Goal: Task Accomplishment & Management: Use online tool/utility

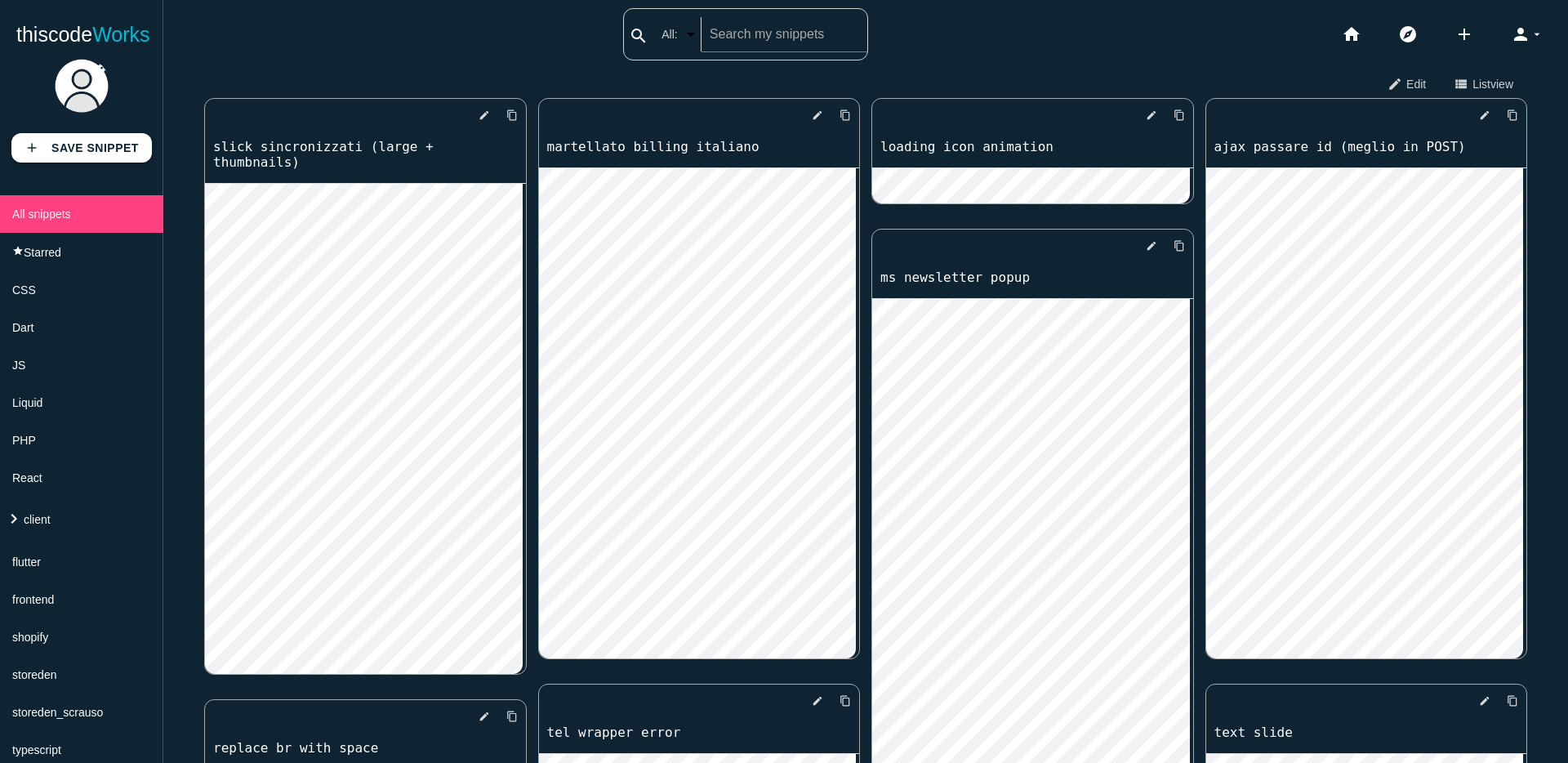
click at [738, 33] on input "text" at bounding box center [784, 34] width 165 height 34
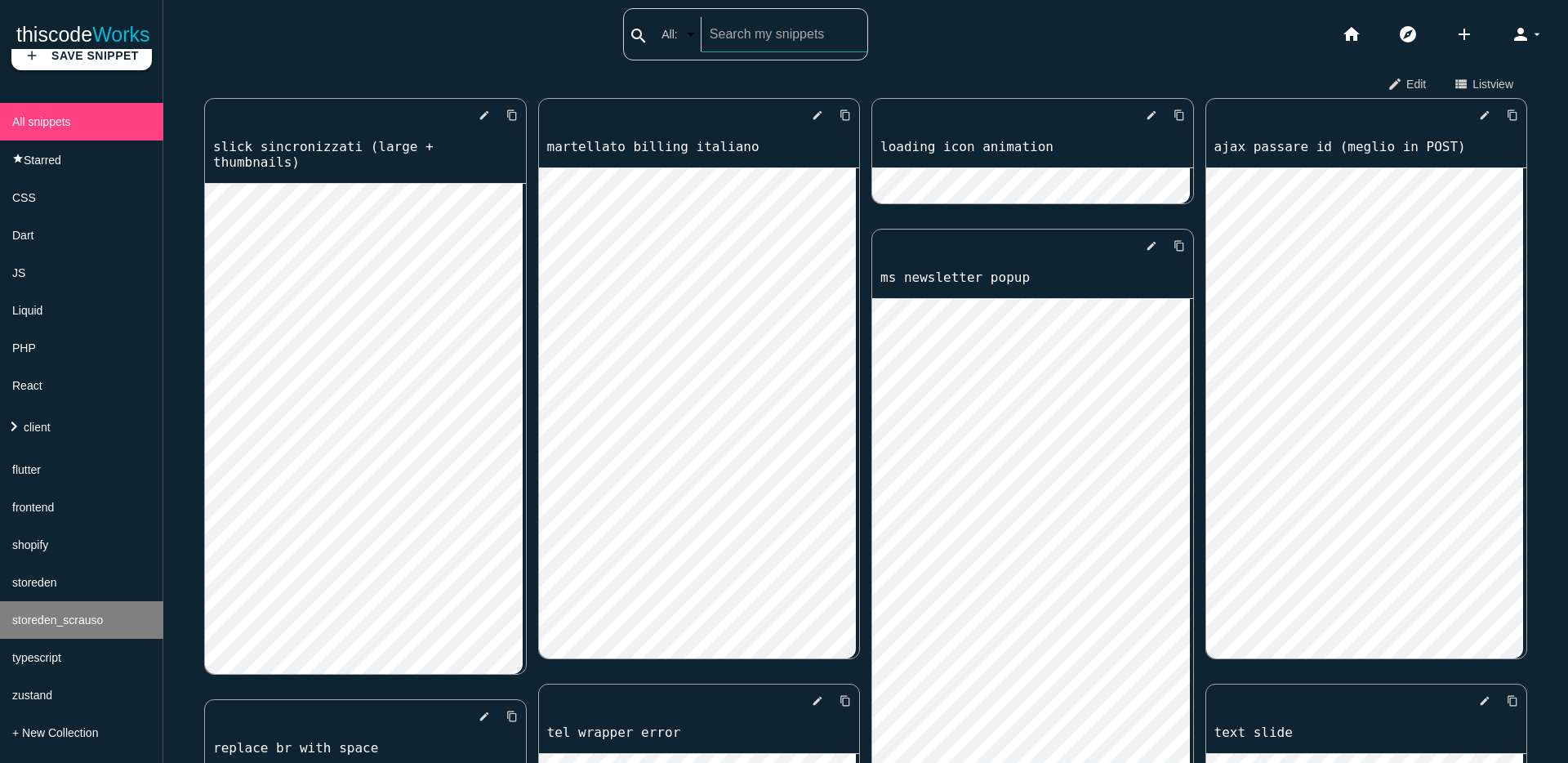
scroll to position [104, 0]
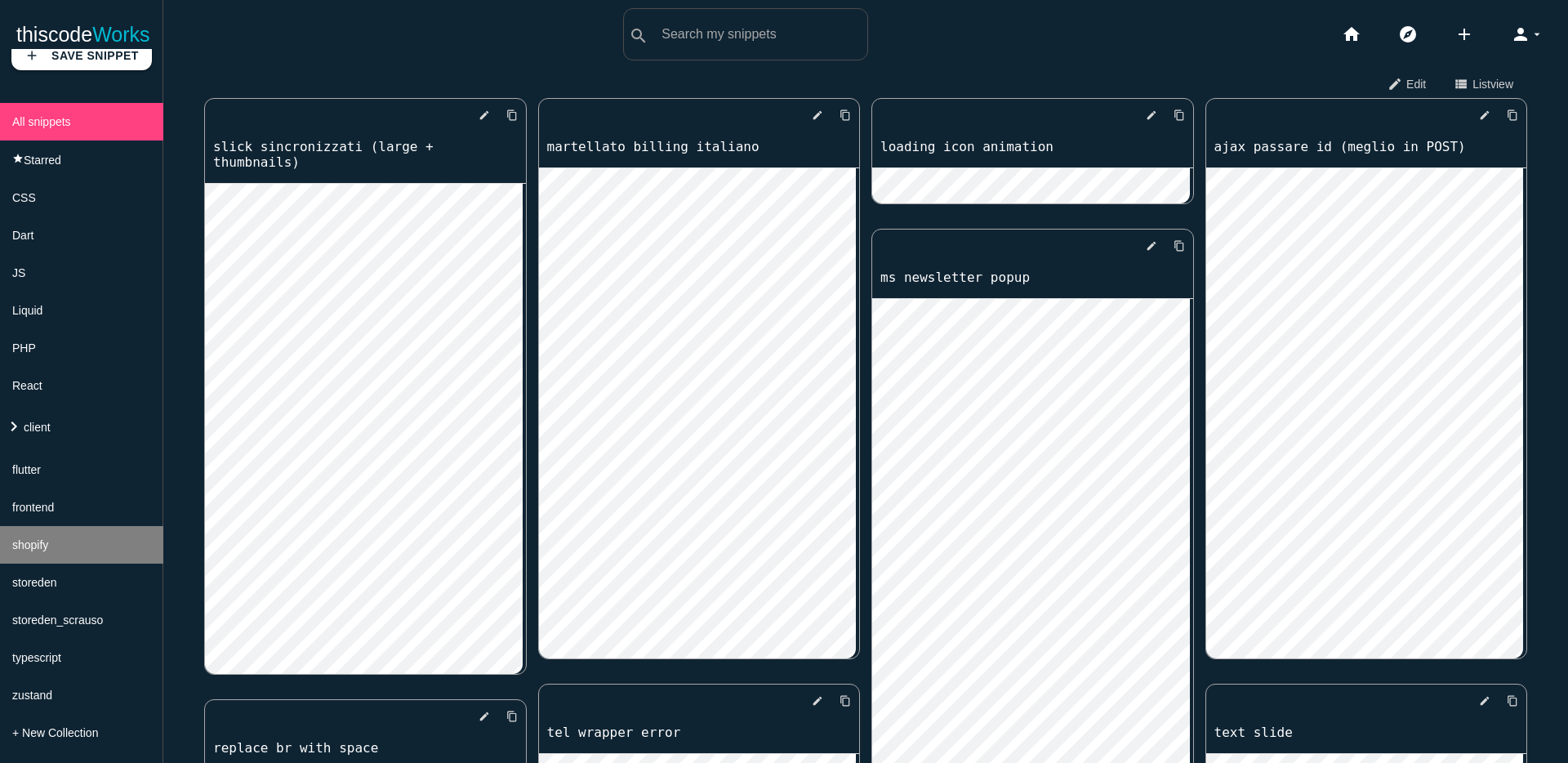
click at [42, 531] on li "shopify" at bounding box center [81, 544] width 163 height 37
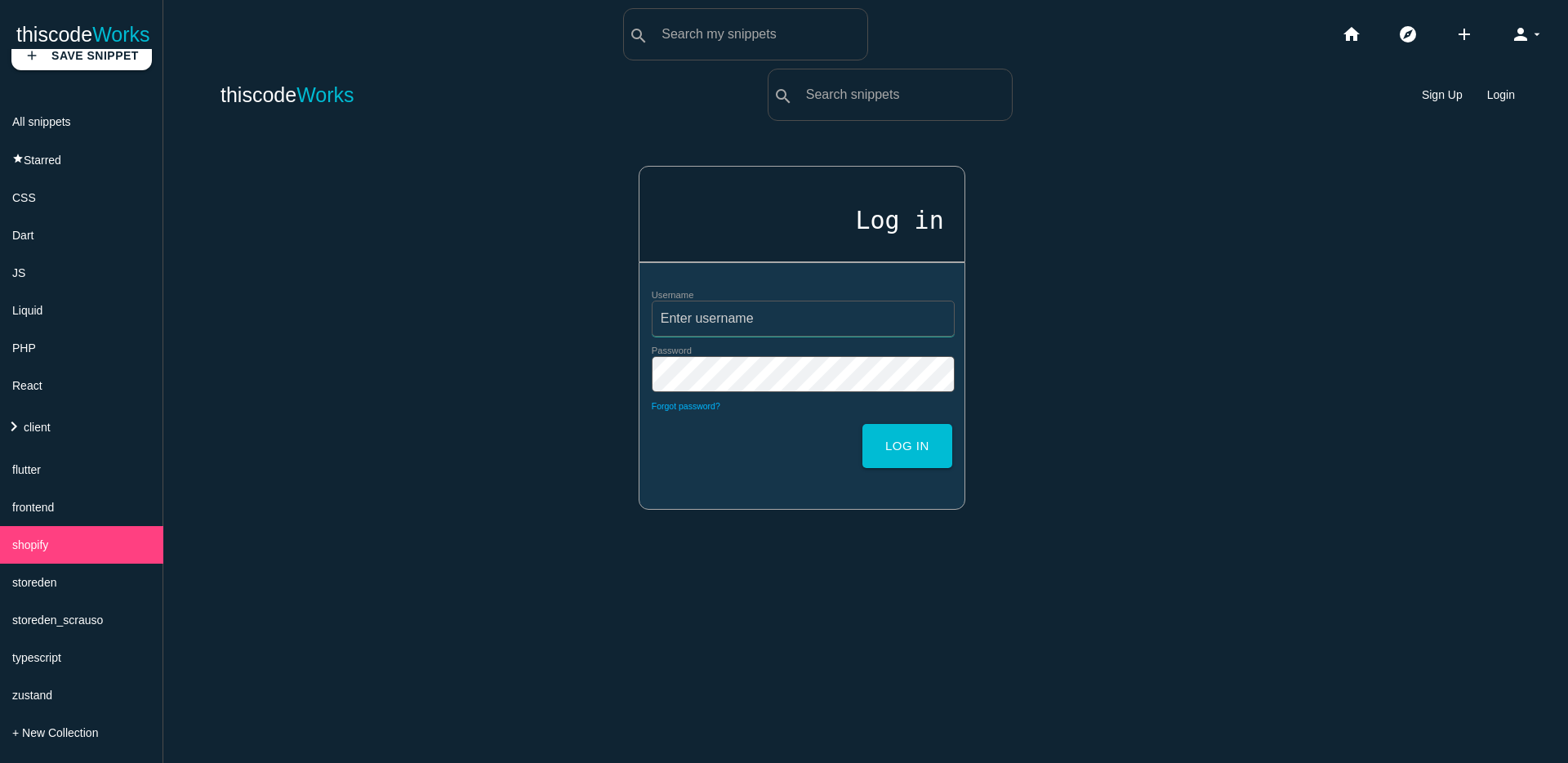
type input "StefanoGi"
click at [900, 460] on button "Log in" at bounding box center [907, 446] width 90 height 44
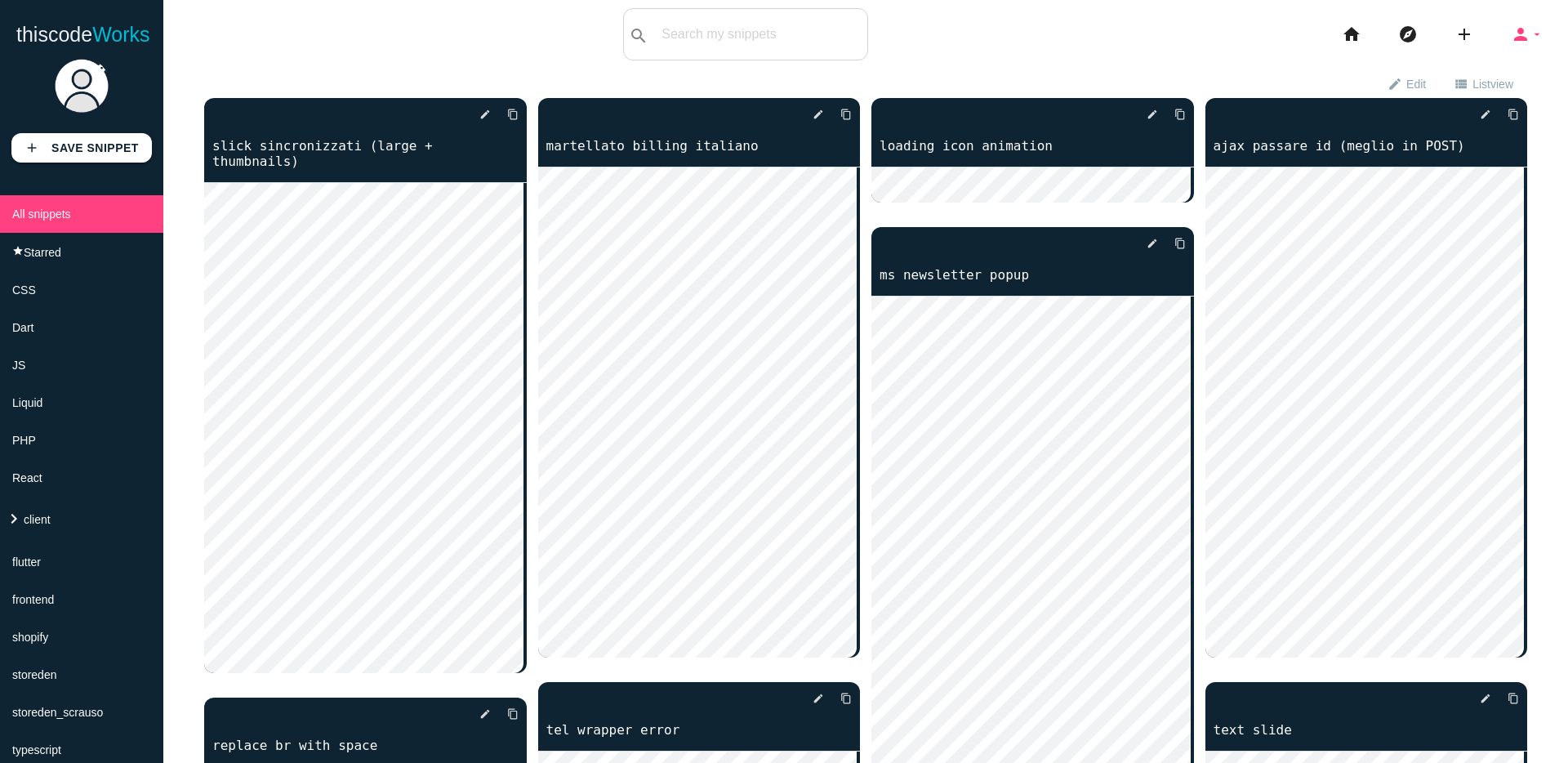
click at [1511, 40] on icon "person" at bounding box center [1520, 34] width 20 height 53
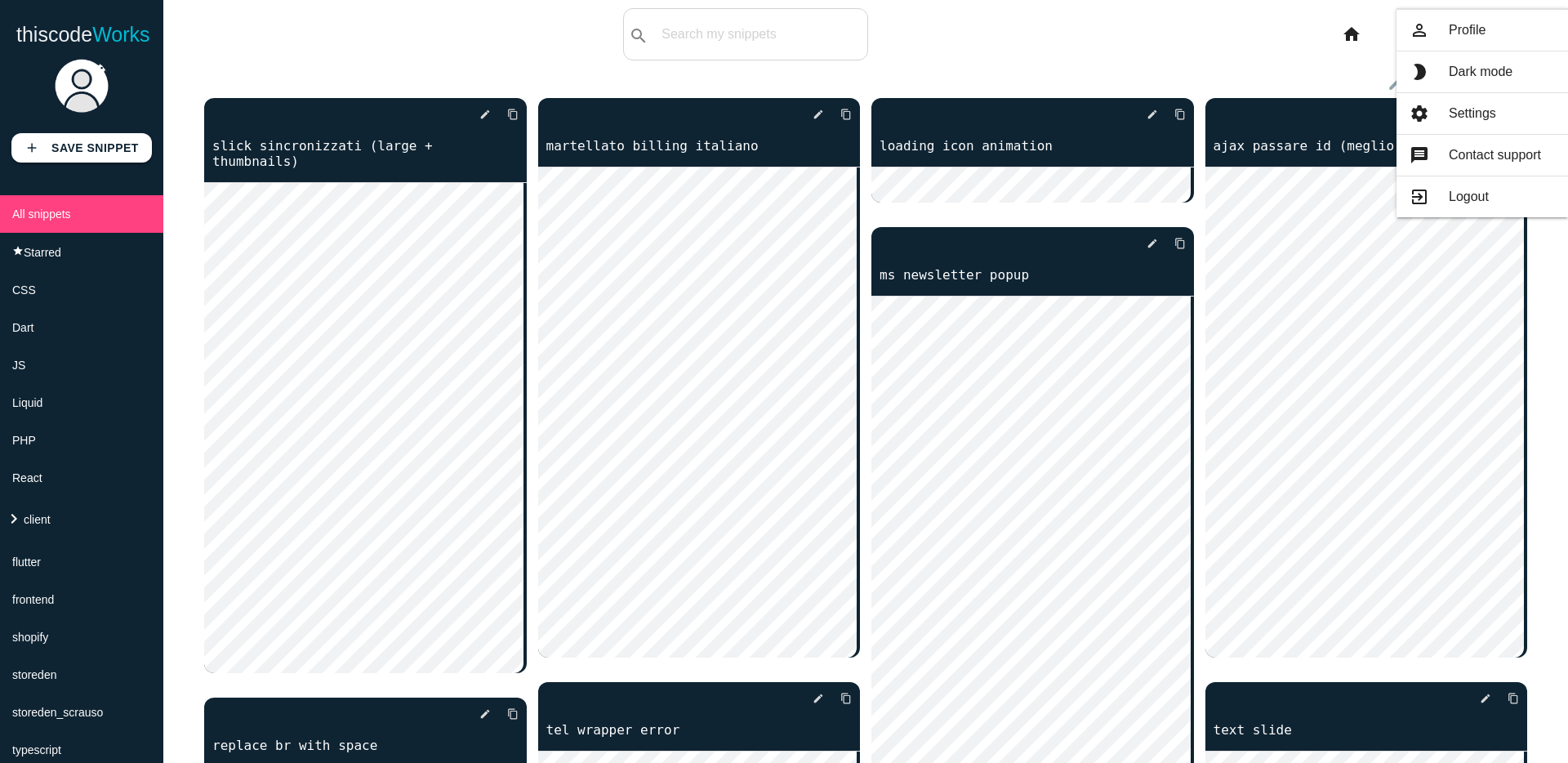
drag, startPoint x: 1496, startPoint y: 79, endPoint x: 1431, endPoint y: 68, distance: 65.9
click at [1497, 79] on link "brightness_2 Dark mode" at bounding box center [1482, 72] width 171 height 41
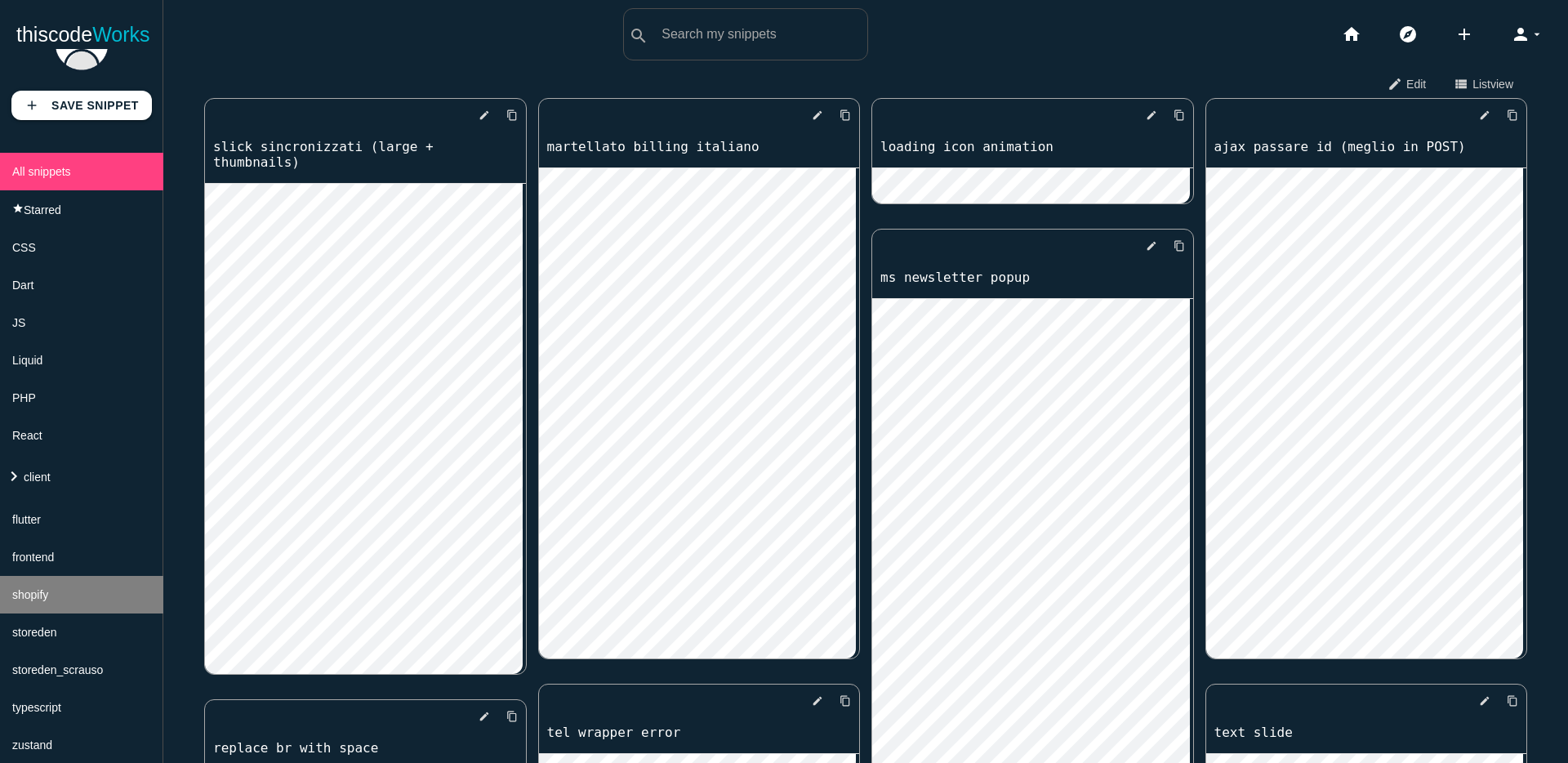
scroll to position [104, 0]
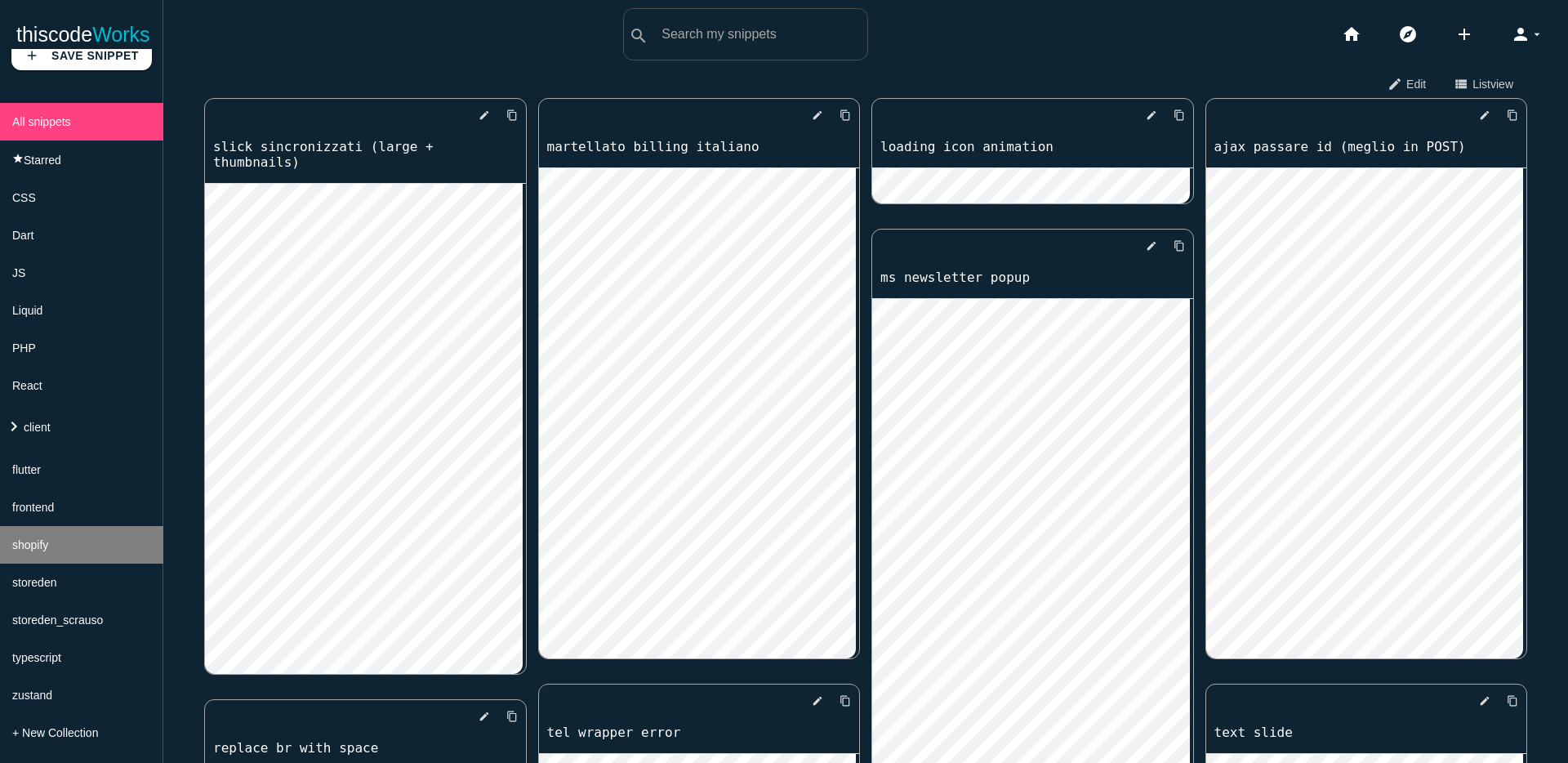
click at [55, 537] on li "shopify" at bounding box center [81, 544] width 163 height 37
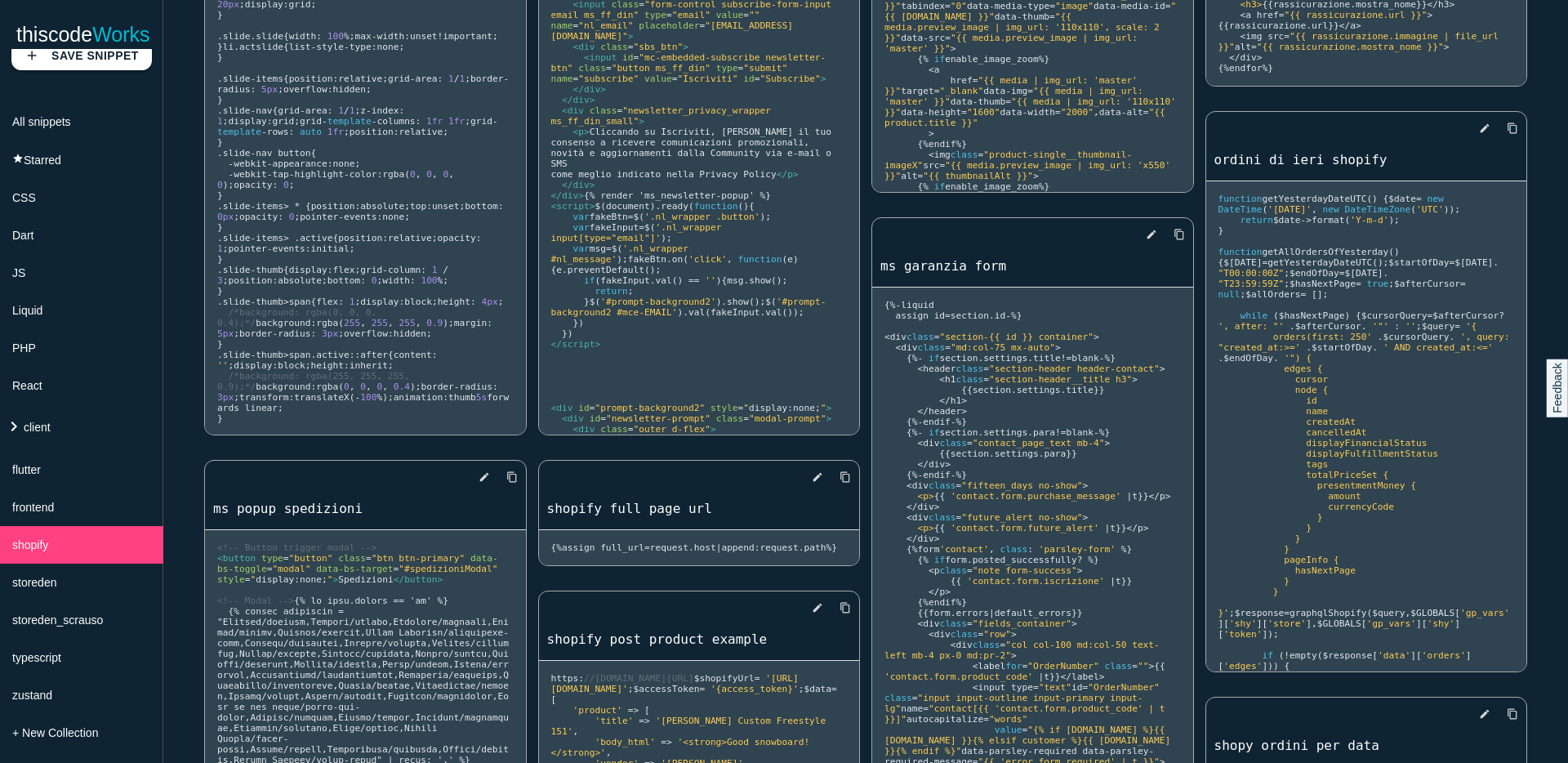
scroll to position [829, 0]
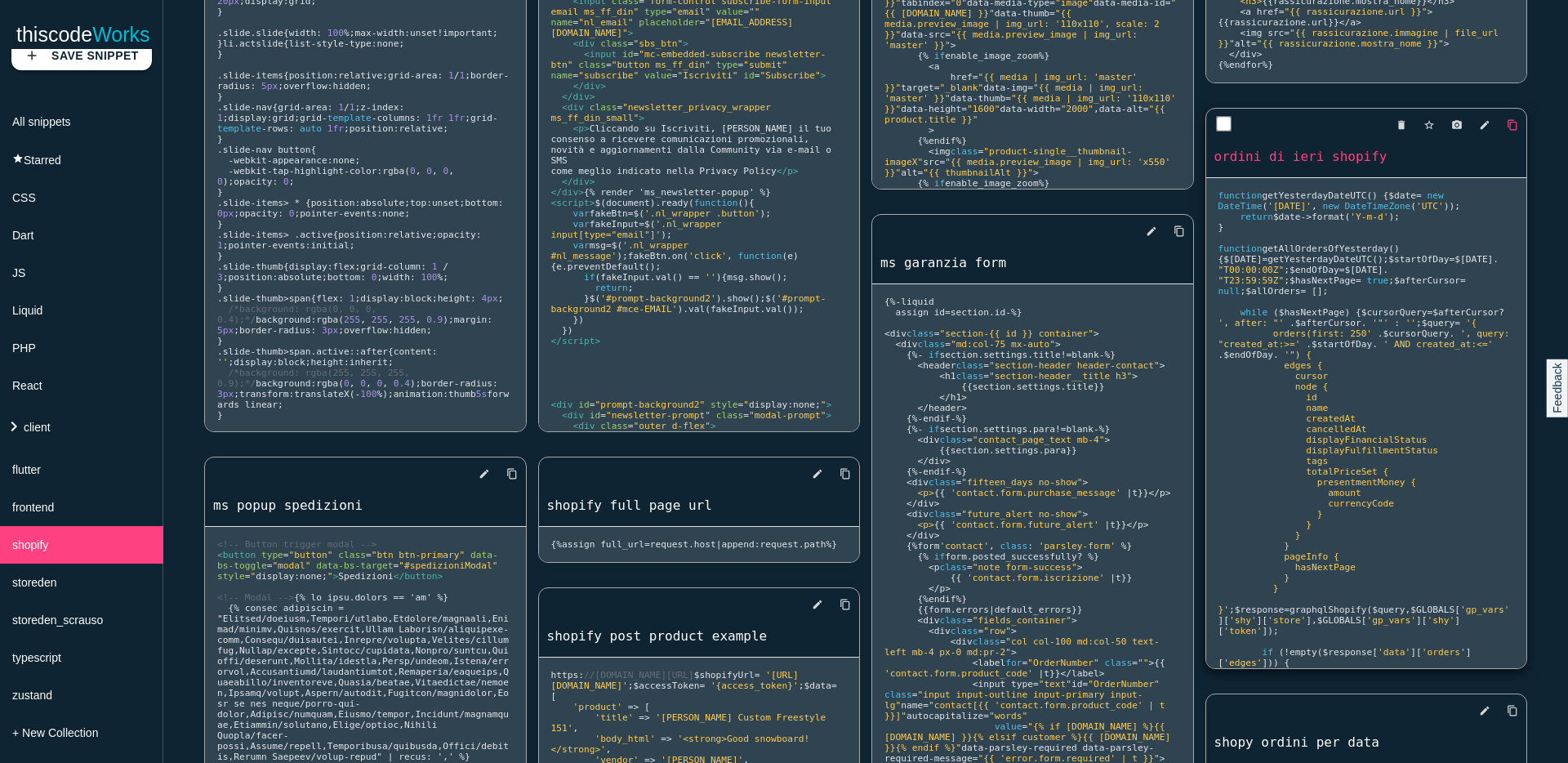
click at [1507, 115] on icon "content_copy" at bounding box center [1513, 124] width 11 height 30
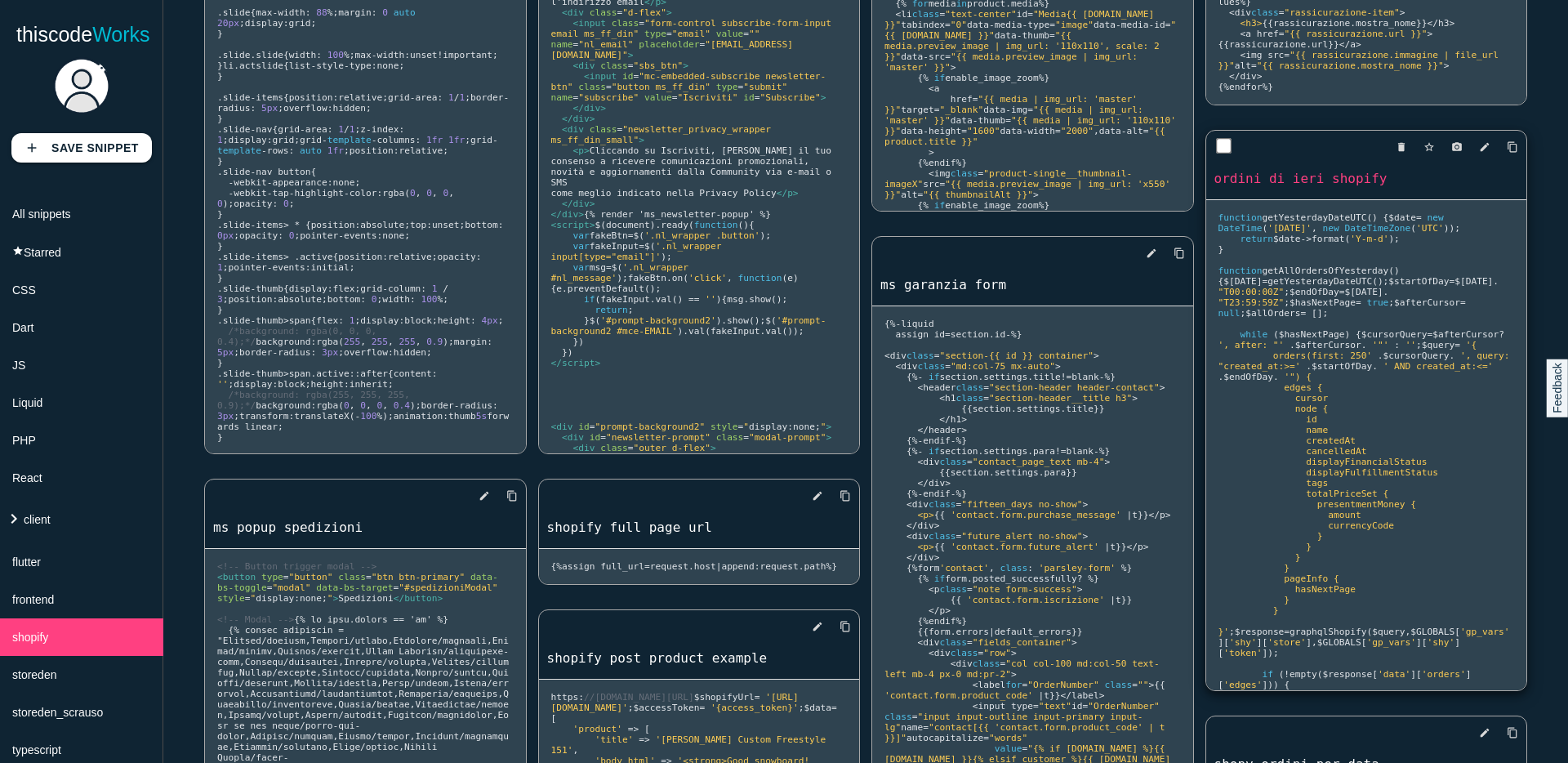
scroll to position [636, 0]
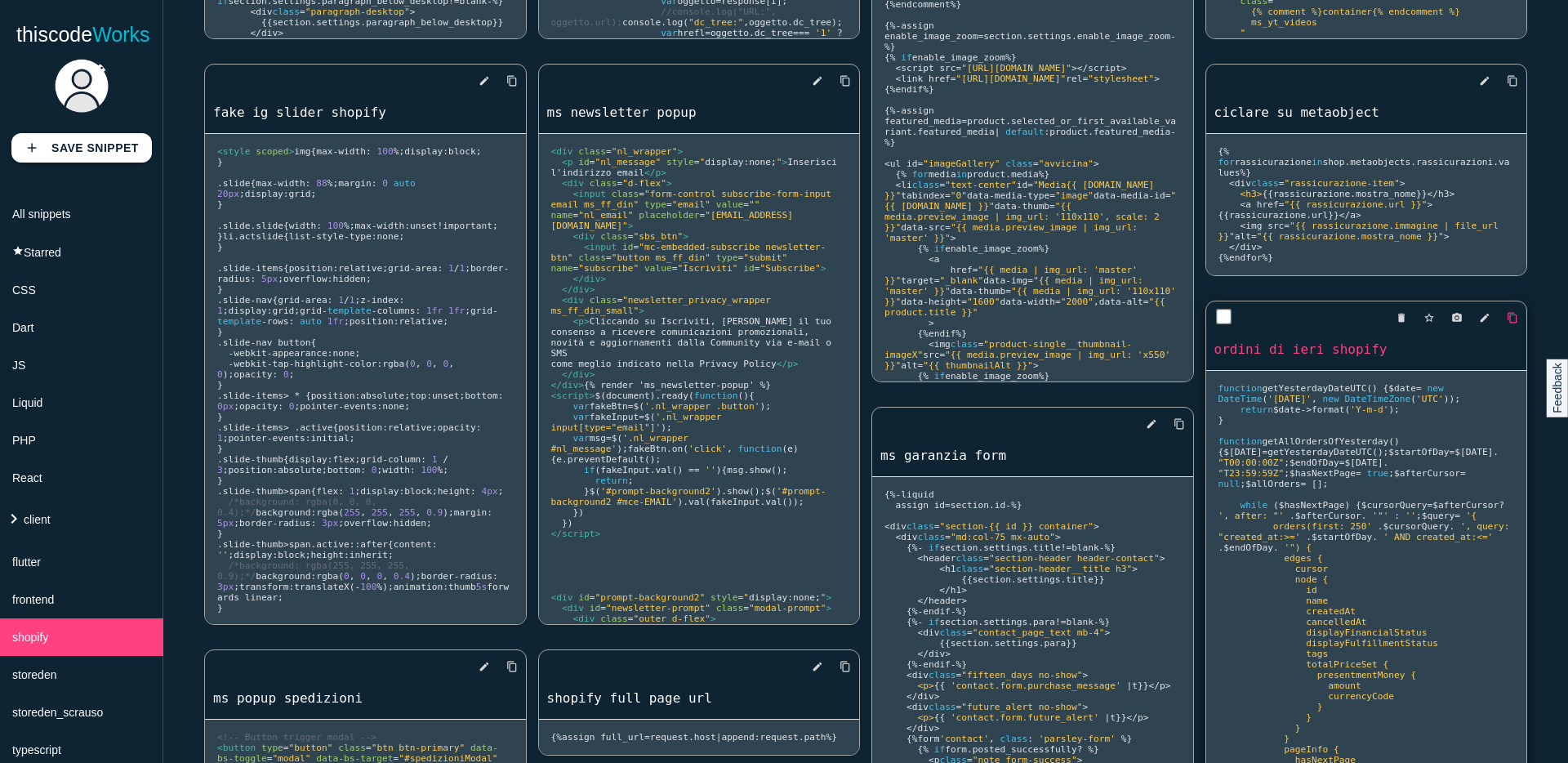
click at [1507, 307] on icon "content_copy" at bounding box center [1513, 317] width 11 height 30
